Goal: Task Accomplishment & Management: Use online tool/utility

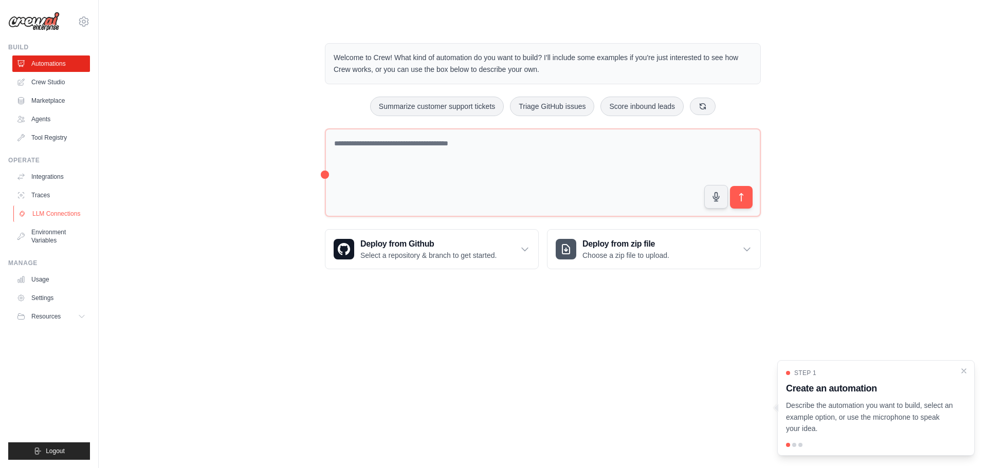
click at [54, 214] on link "LLM Connections" at bounding box center [52, 214] width 78 height 16
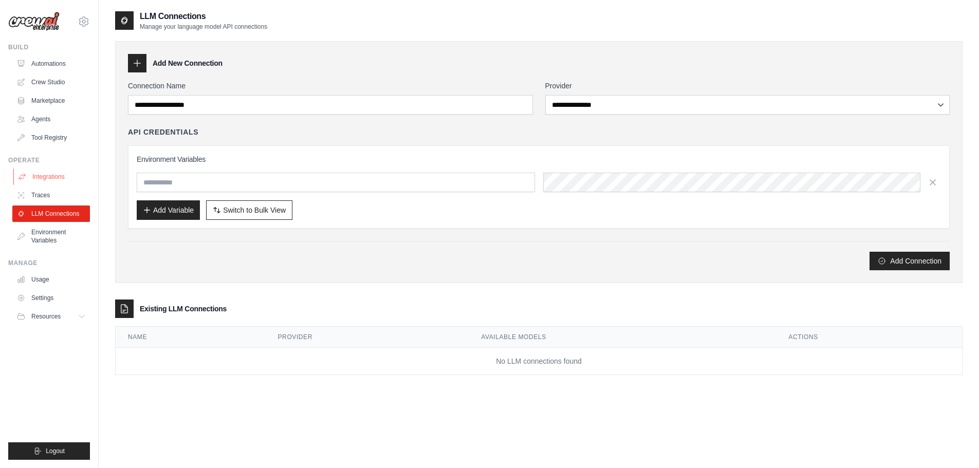
click at [45, 180] on link "Integrations" at bounding box center [52, 177] width 78 height 16
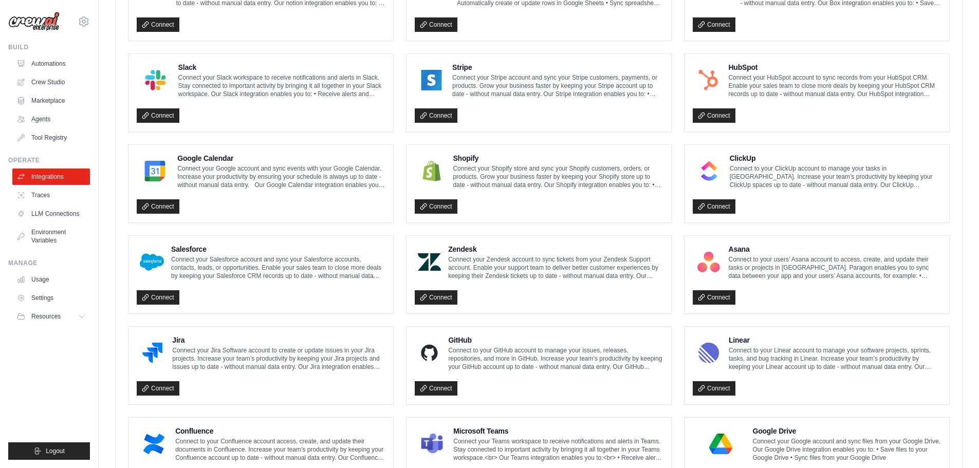
scroll to position [498, 0]
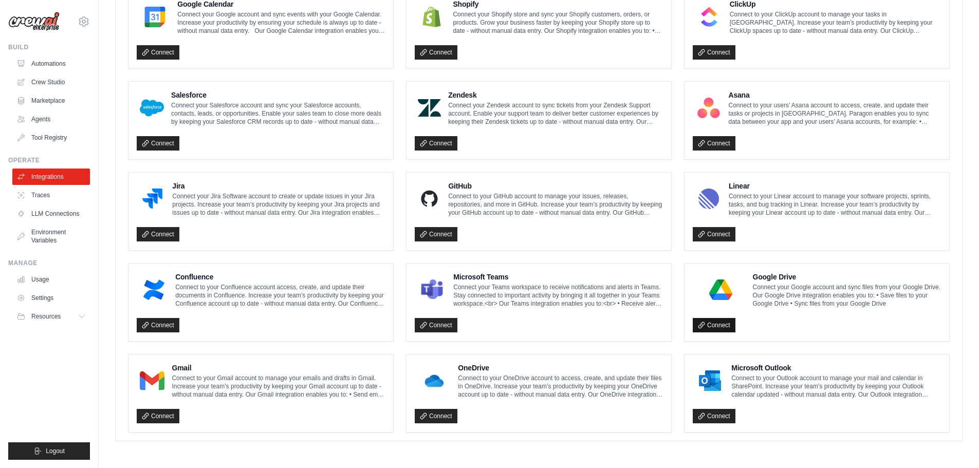
click at [715, 326] on link "Connect" at bounding box center [714, 325] width 43 height 14
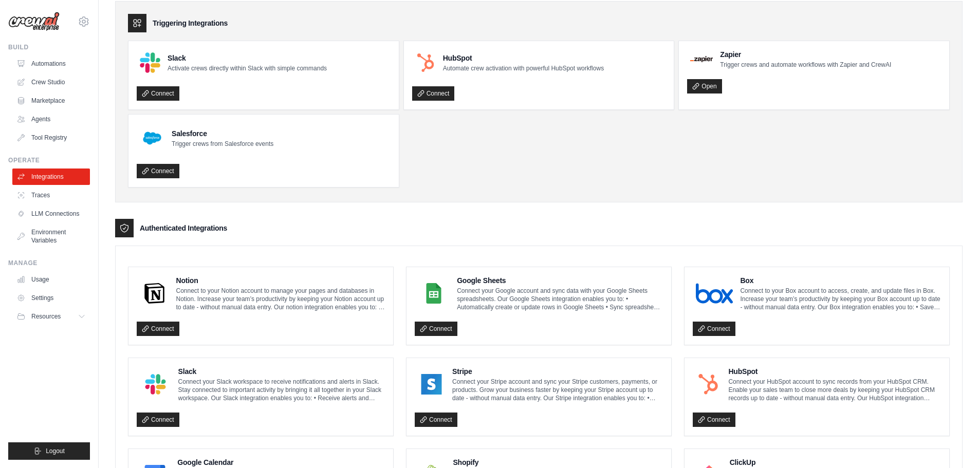
scroll to position [0, 0]
